Goal: Navigation & Orientation: Find specific page/section

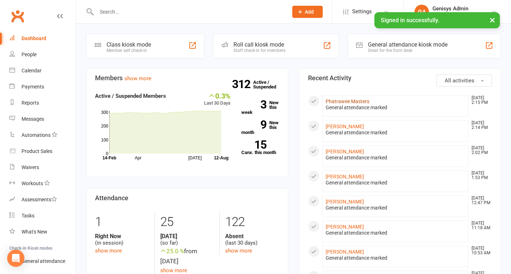
click at [356, 100] on link "Phatrawee Masters" at bounding box center [348, 102] width 44 height 6
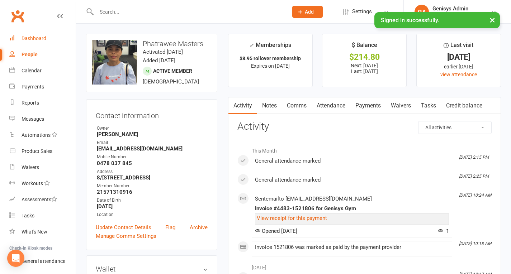
click at [34, 36] on div "Dashboard" at bounding box center [34, 39] width 25 height 6
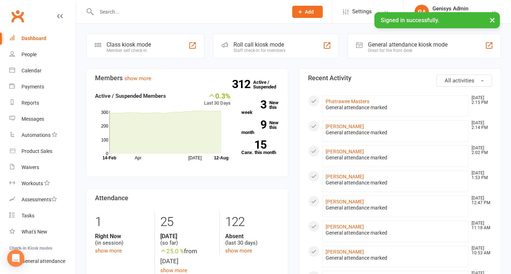
click at [48, 38] on link "Dashboard" at bounding box center [42, 38] width 66 height 16
